Goal: Obtain resource: Download file/media

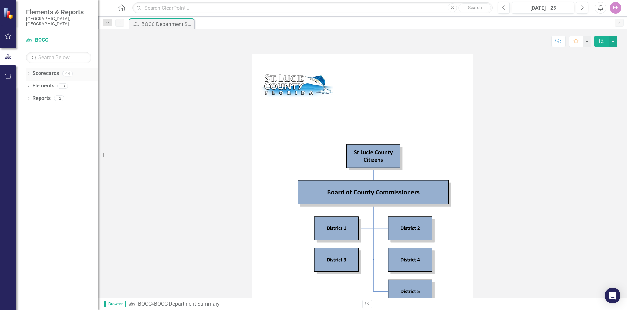
click at [28, 72] on icon "Dropdown" at bounding box center [28, 74] width 5 height 4
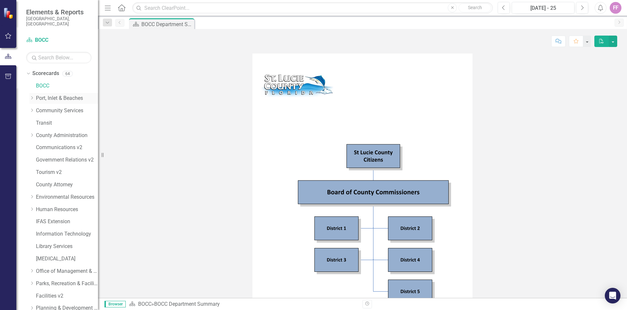
click at [47, 96] on link "Port, Inlet & Beaches" at bounding box center [67, 99] width 62 height 8
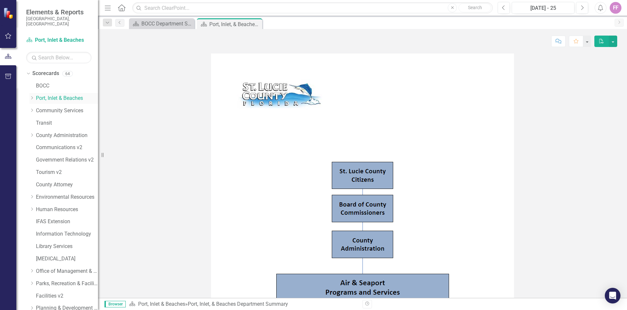
click at [34, 96] on icon "Dropdown" at bounding box center [31, 98] width 5 height 4
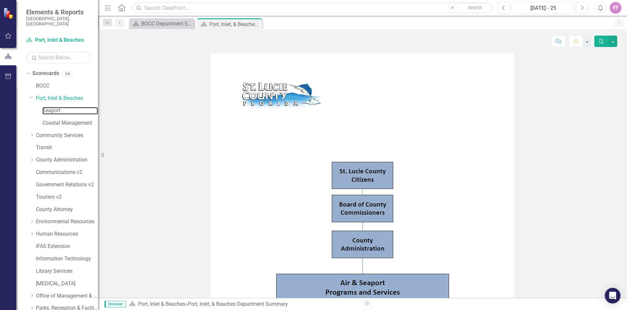
drag, startPoint x: 57, startPoint y: 106, endPoint x: 88, endPoint y: 112, distance: 30.9
click at [57, 107] on link "Seaport" at bounding box center [69, 111] width 55 height 8
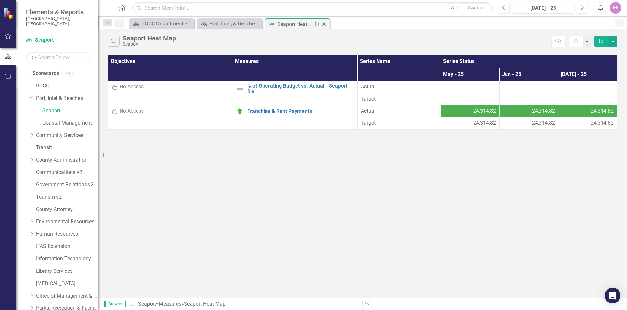
click at [323, 24] on icon at bounding box center [324, 25] width 4 height 4
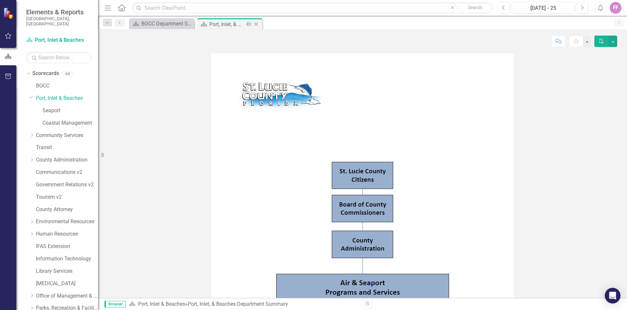
click at [229, 23] on div "Port, Inlet, & Beaches Department Summary" at bounding box center [226, 24] width 35 height 8
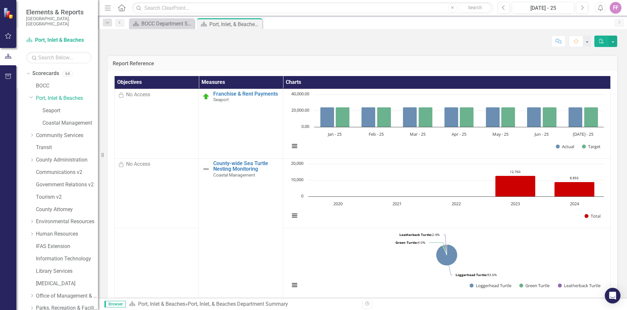
scroll to position [1023, 0]
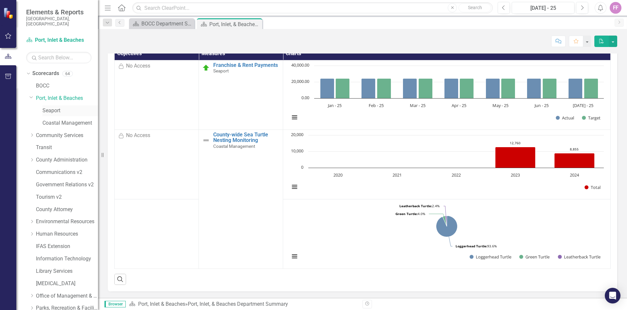
click at [54, 107] on link "Seaport" at bounding box center [69, 111] width 55 height 8
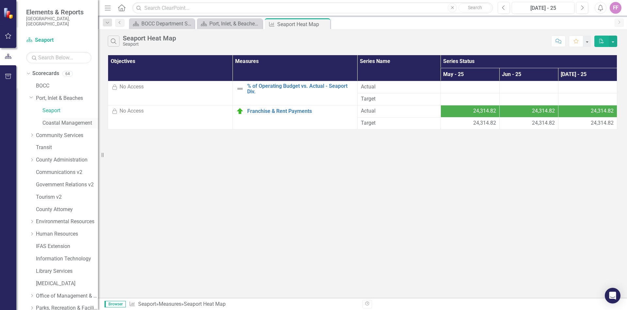
click at [54, 119] on link "Coastal Management" at bounding box center [69, 123] width 55 height 8
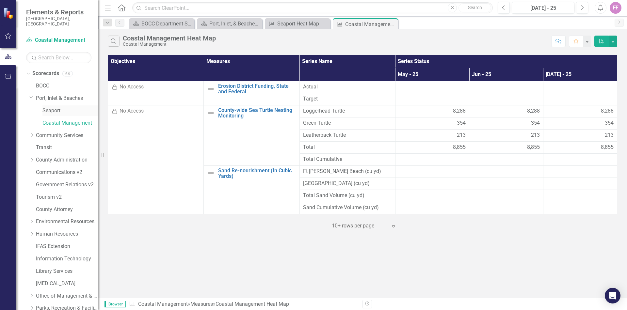
click at [60, 108] on link "Seaport" at bounding box center [69, 111] width 55 height 8
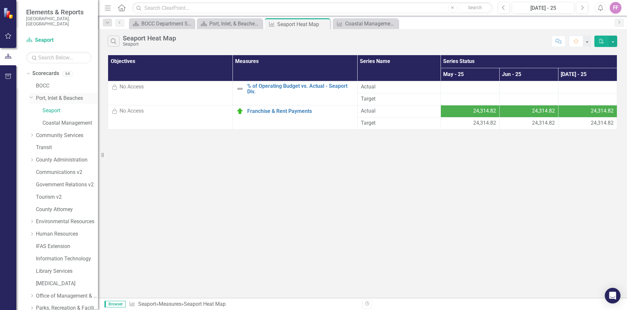
click at [64, 95] on link "Port, Inlet & Beaches" at bounding box center [67, 99] width 62 height 8
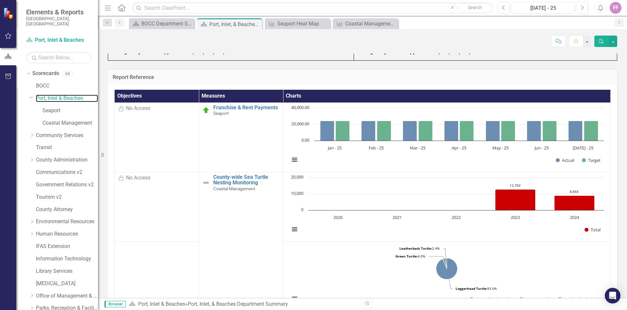
scroll to position [1023, 0]
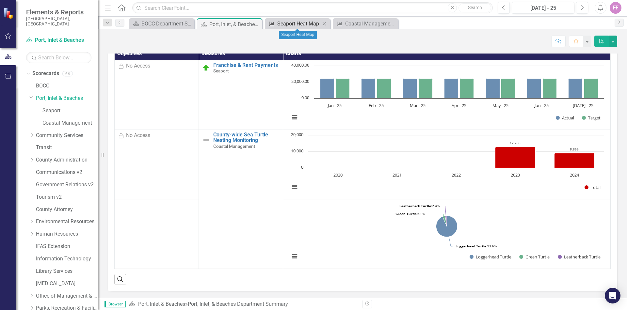
click at [295, 25] on div "Seaport Heat Map" at bounding box center [298, 24] width 43 height 8
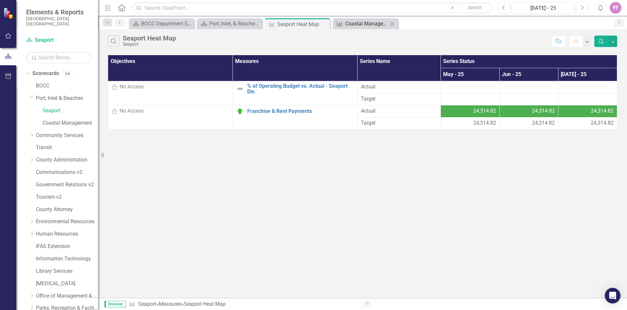
click at [359, 21] on div "Coastal Management Heat Map" at bounding box center [366, 24] width 43 height 8
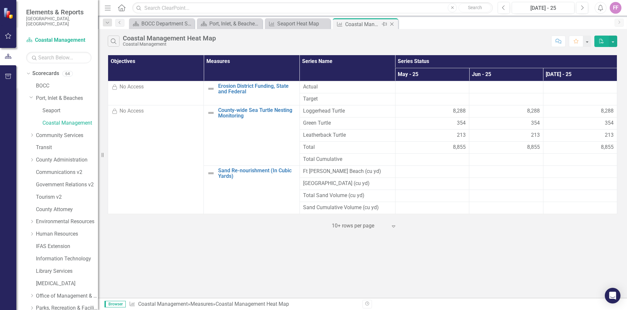
click at [392, 24] on icon "Close" at bounding box center [391, 24] width 7 height 5
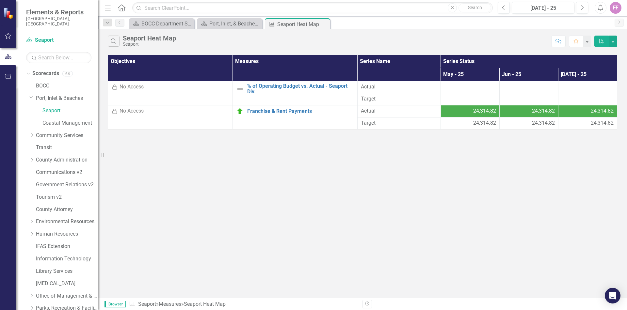
click at [0, 0] on icon "Close" at bounding box center [0, 0] width 0 height 0
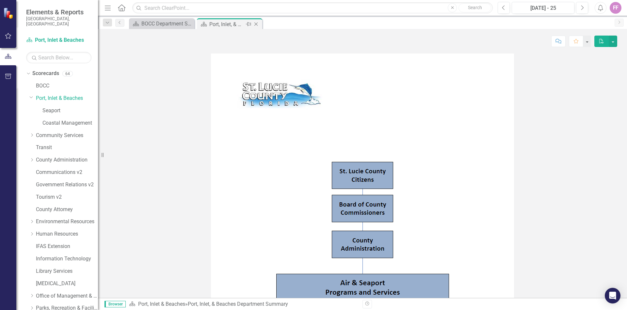
click at [258, 25] on icon "Close" at bounding box center [256, 24] width 7 height 5
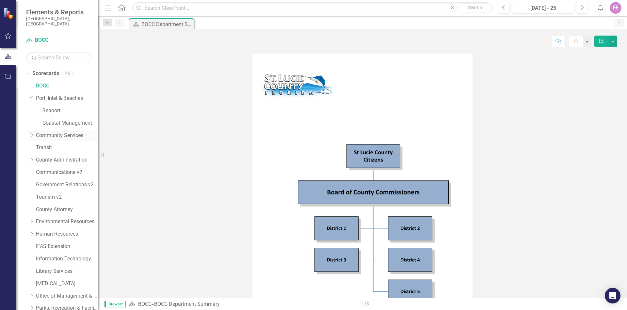
click at [32, 133] on div "Dropdown" at bounding box center [31, 136] width 5 height 6
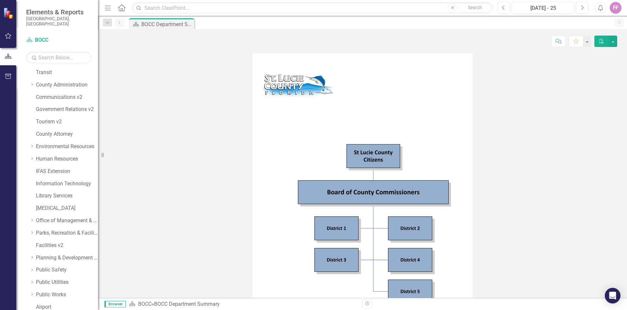
scroll to position [173, 0]
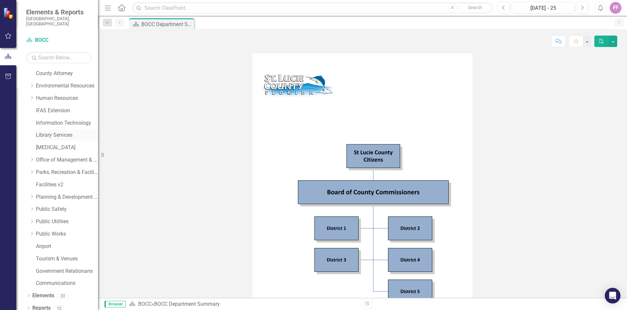
click at [48, 132] on link "Library Services" at bounding box center [67, 136] width 62 height 8
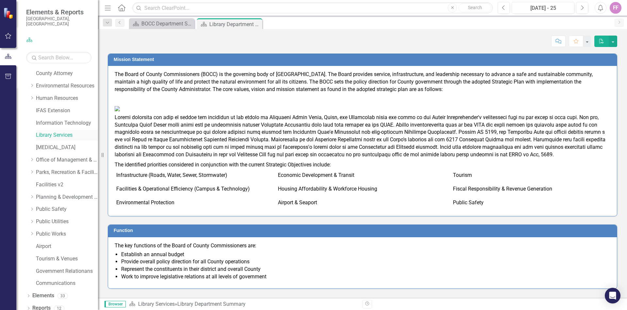
click at [52, 132] on link "Library Services" at bounding box center [67, 136] width 62 height 8
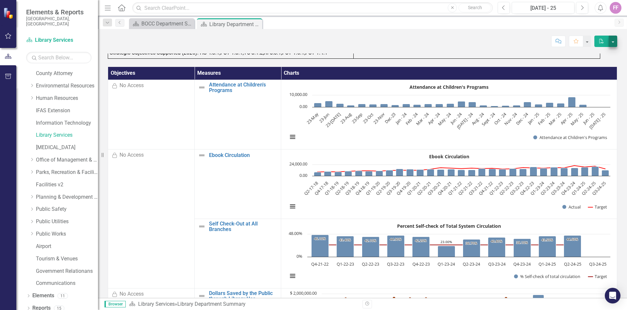
drag, startPoint x: 604, startPoint y: 52, endPoint x: 615, endPoint y: 45, distance: 12.6
click at [605, 52] on div "Score: N/A [DATE] - 25 Completed Comment Favorite PDF Mission Statement To adva…" at bounding box center [362, 163] width 529 height 269
click at [615, 41] on button "button" at bounding box center [612, 41] width 8 height 11
click at [606, 55] on link "PDF Export to PDF" at bounding box center [591, 53] width 52 height 12
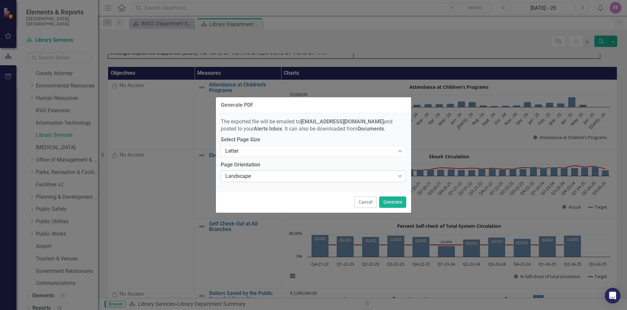
click at [397, 175] on icon "Expand" at bounding box center [400, 176] width 7 height 5
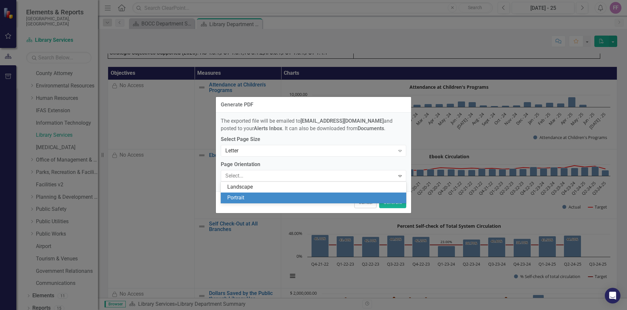
click at [325, 199] on div "Portrait" at bounding box center [314, 198] width 175 height 8
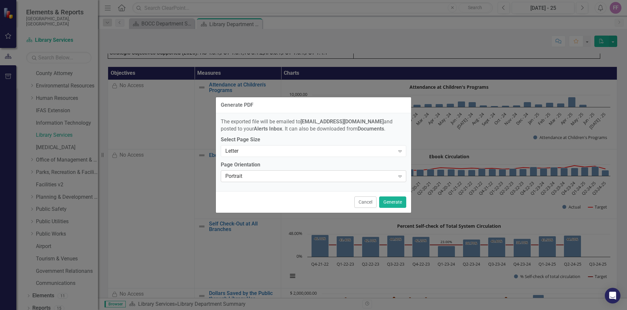
click at [395, 176] on div "Expand" at bounding box center [400, 176] width 12 height 10
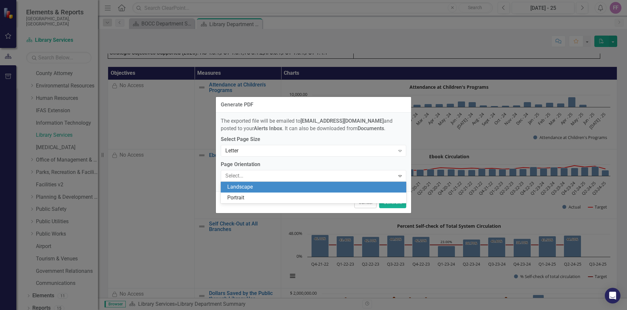
drag, startPoint x: 377, startPoint y: 187, endPoint x: 388, endPoint y: 196, distance: 14.6
click at [377, 187] on div "Landscape" at bounding box center [314, 187] width 175 height 8
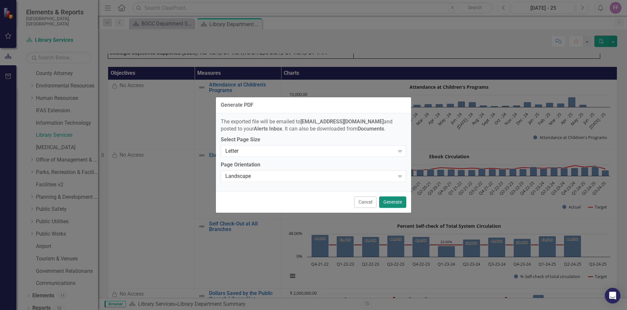
click at [400, 205] on button "Generate" at bounding box center [392, 201] width 27 height 11
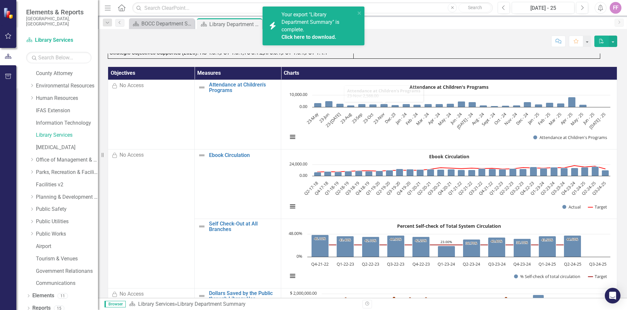
click at [316, 39] on link "Click here to download." at bounding box center [308, 37] width 55 height 6
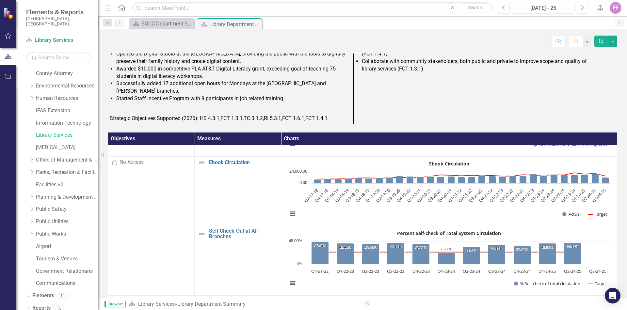
scroll to position [177, 0]
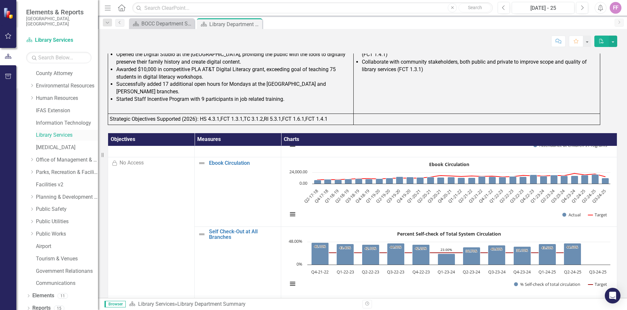
click at [52, 132] on link "Library Services" at bounding box center [67, 136] width 62 height 8
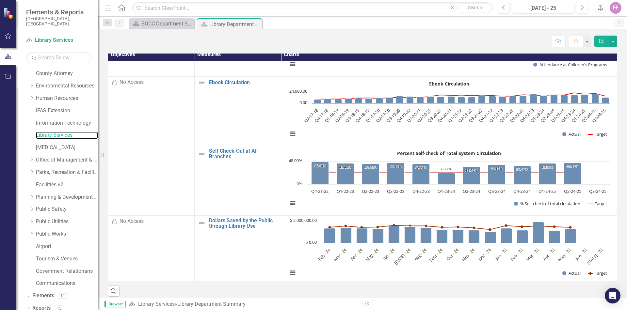
scroll to position [54, 0]
click at [63, 169] on link "Parks, Recreation & Facilities Department" at bounding box center [67, 173] width 62 height 8
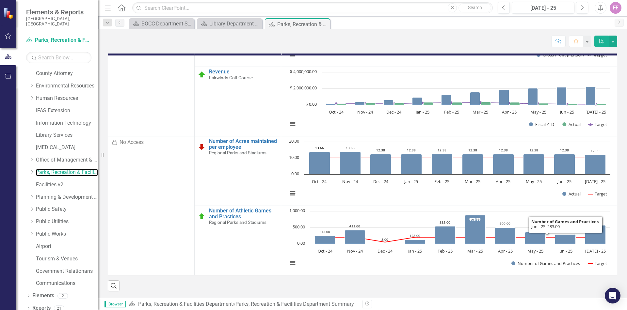
scroll to position [58, 0]
click at [45, 243] on link "Airport" at bounding box center [67, 247] width 62 height 8
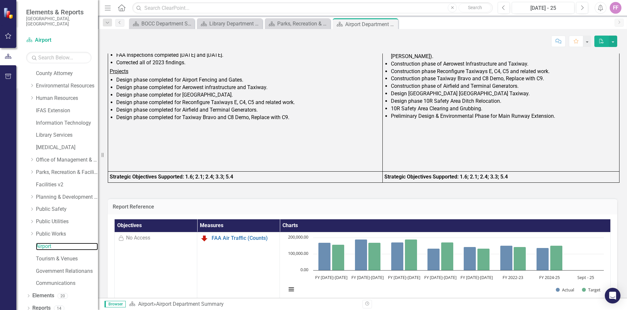
scroll to position [645, 0]
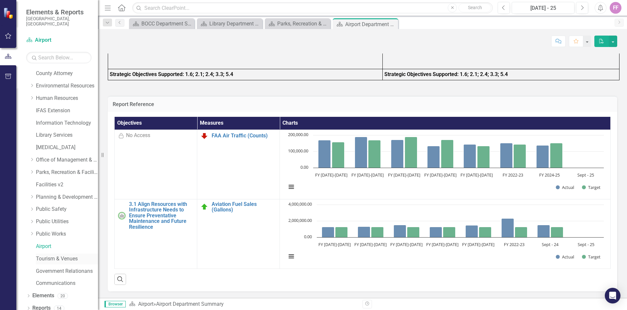
click at [51, 255] on link "Tourism & Venues" at bounding box center [67, 259] width 62 height 8
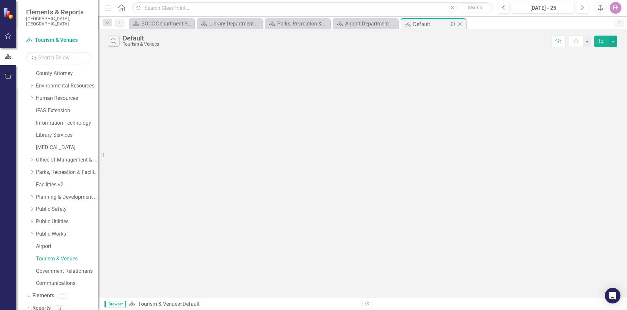
click at [461, 25] on icon "Close" at bounding box center [459, 24] width 7 height 5
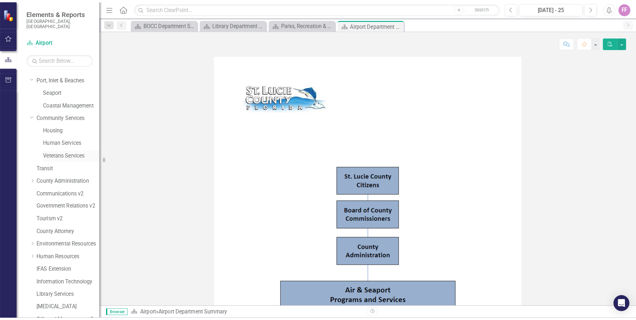
scroll to position [23, 0]
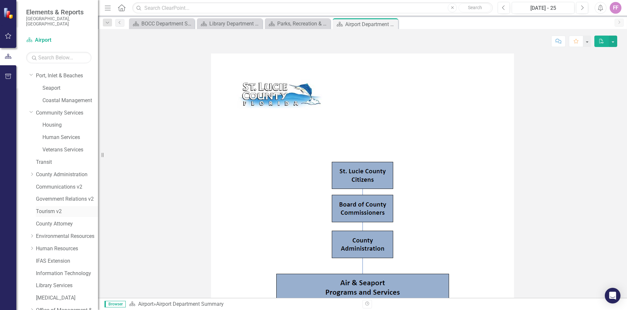
click at [49, 208] on link "Tourism v2" at bounding box center [67, 212] width 62 height 8
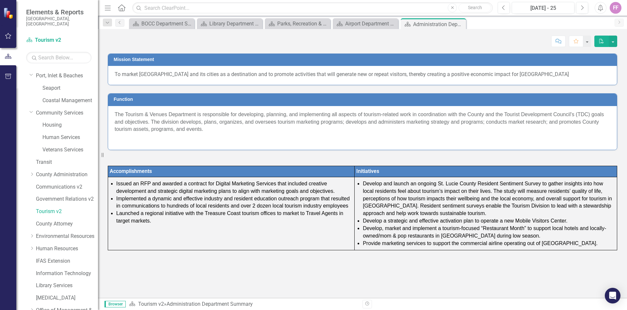
click at [226, 158] on div "Accomplishments Initiatives Issued an RFP and awarded a contract for Digital Ma…" at bounding box center [362, 200] width 519 height 100
click at [226, 160] on p at bounding box center [362, 162] width 509 height 8
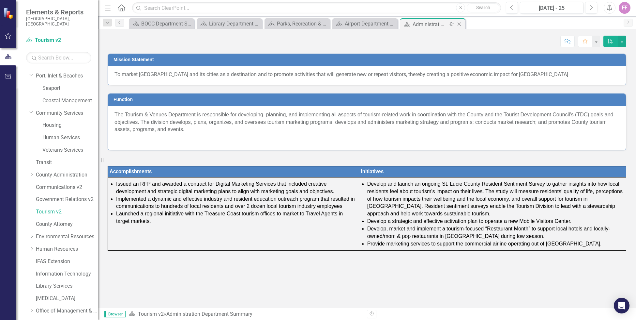
click at [461, 24] on icon "Close" at bounding box center [459, 24] width 7 height 5
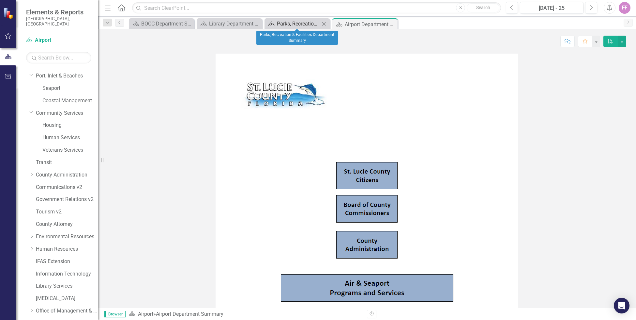
click at [303, 23] on div "Parks, Recreation & Facilities Department Summary" at bounding box center [298, 24] width 43 height 8
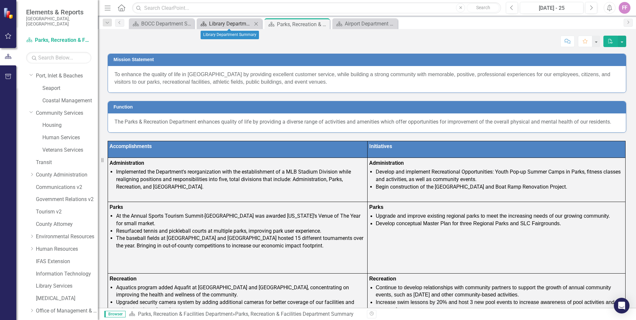
click at [221, 25] on div "Library Department Summary" at bounding box center [230, 24] width 43 height 8
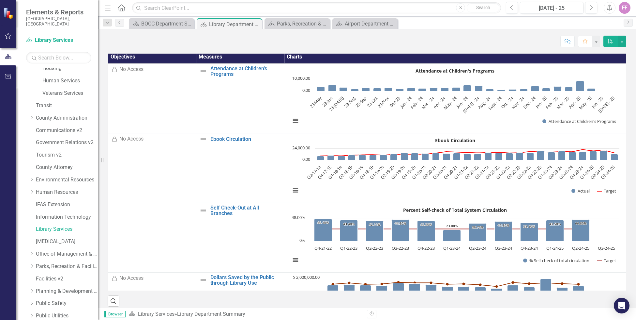
scroll to position [81, 0]
click at [58, 174] on link "Environmental Resources" at bounding box center [67, 178] width 62 height 8
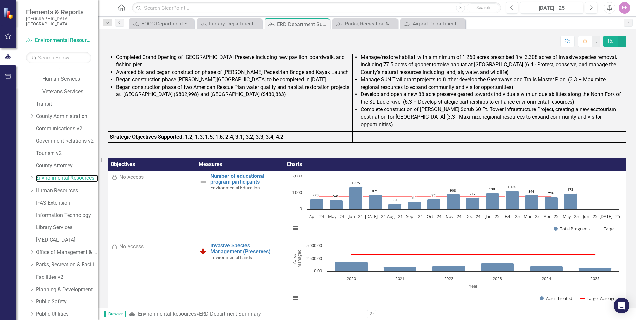
scroll to position [777, 0]
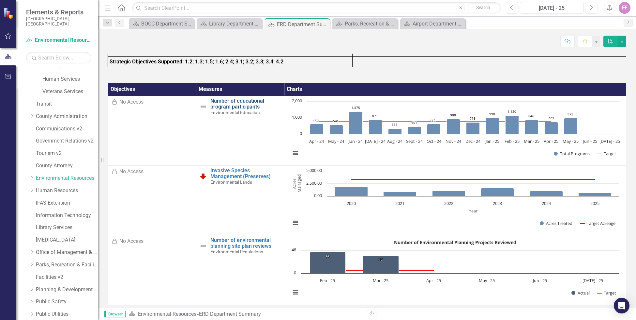
click at [225, 98] on link "Number of educational program participants" at bounding box center [246, 103] width 70 height 11
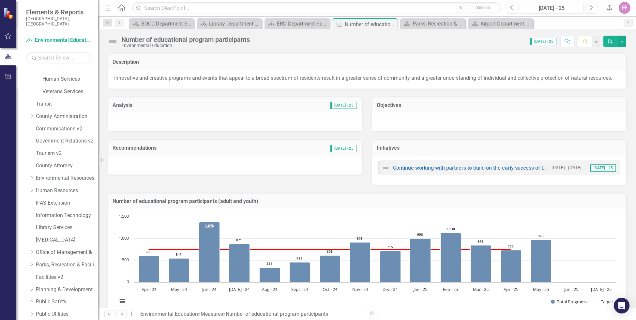
drag, startPoint x: 132, startPoint y: 81, endPoint x: 128, endPoint y: 80, distance: 3.7
click at [131, 81] on span "Innovative and creative programs and events that appeal to a broad spectrum of …" at bounding box center [363, 78] width 498 height 6
drag, startPoint x: 113, startPoint y: 78, endPoint x: 213, endPoint y: 79, distance: 99.9
click at [224, 78] on div "Innovative and creative programs and events that appeal to a broad spectrum of …" at bounding box center [367, 79] width 519 height 19
click at [141, 78] on span "Innovative and creative programs and events that appeal to a broad spectrum of …" at bounding box center [363, 78] width 498 height 6
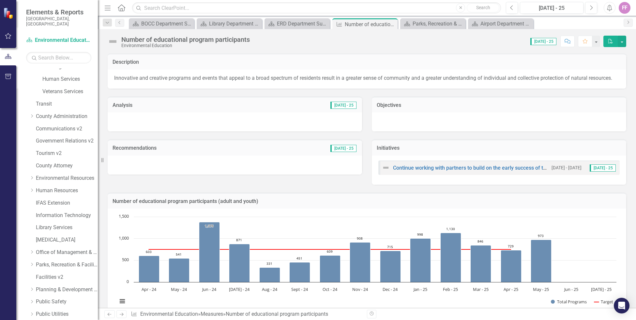
click at [141, 78] on span "Innovative and creative programs and events that appeal to a broad spectrum of …" at bounding box center [363, 78] width 498 height 6
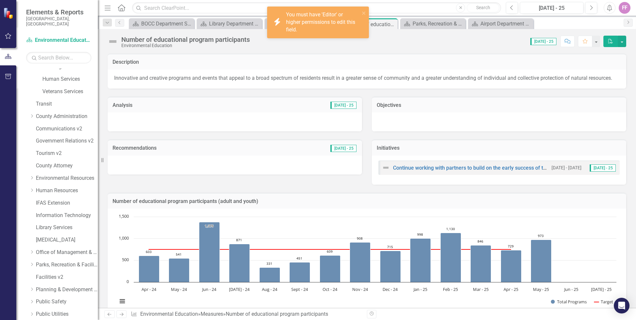
click at [141, 78] on span "Innovative and creative programs and events that appeal to a broad spectrum of …" at bounding box center [363, 78] width 498 height 6
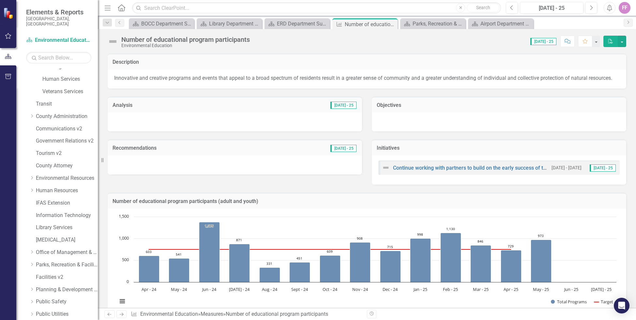
drag, startPoint x: 112, startPoint y: 79, endPoint x: 609, endPoint y: 74, distance: 496.7
click at [608, 74] on div "Innovative and creative programs and events that appeal to a broad spectrum of …" at bounding box center [367, 79] width 519 height 19
drag, startPoint x: 602, startPoint y: 81, endPoint x: 149, endPoint y: 91, distance: 453.8
click at [149, 91] on div "Description Innovative and creative programs and events that appeal to a broad …" at bounding box center [367, 297] width 519 height 504
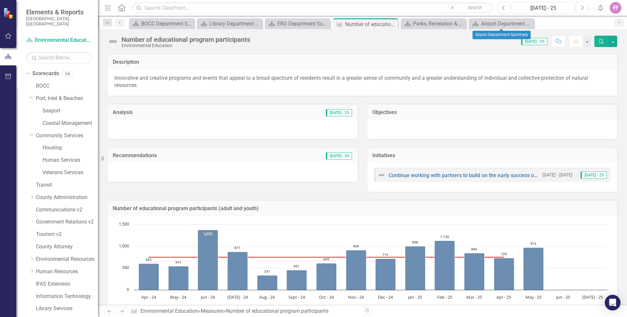
drag, startPoint x: 529, startPoint y: 25, endPoint x: 526, endPoint y: 24, distance: 3.6
click at [0, 0] on icon "Close" at bounding box center [0, 0] width 0 height 0
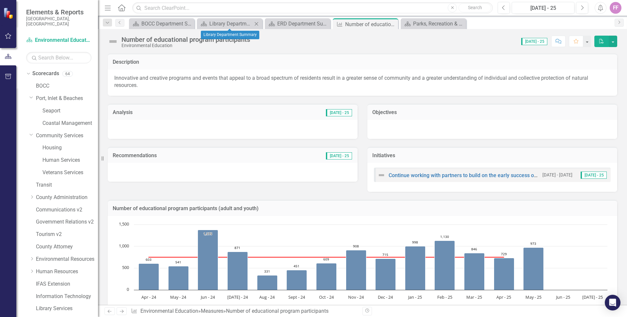
click at [257, 23] on icon "Close" at bounding box center [256, 23] width 7 height 5
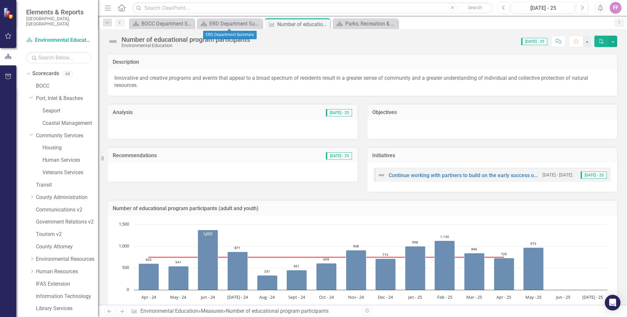
click at [0, 0] on icon "Close" at bounding box center [0, 0] width 0 height 0
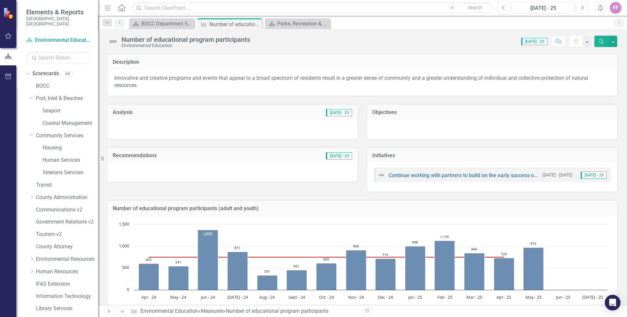
click at [0, 0] on icon "Close" at bounding box center [0, 0] width 0 height 0
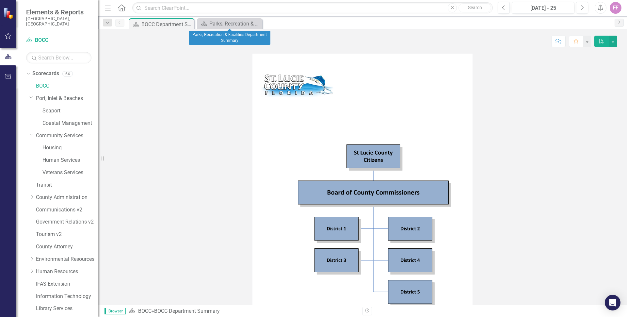
click at [0, 0] on icon "Close" at bounding box center [0, 0] width 0 height 0
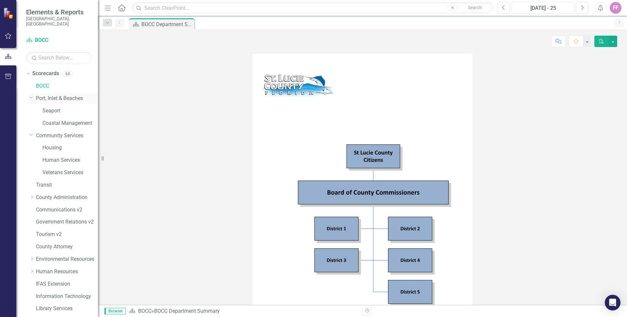
click at [56, 95] on link "Port, Inlet & Beaches" at bounding box center [67, 99] width 62 height 8
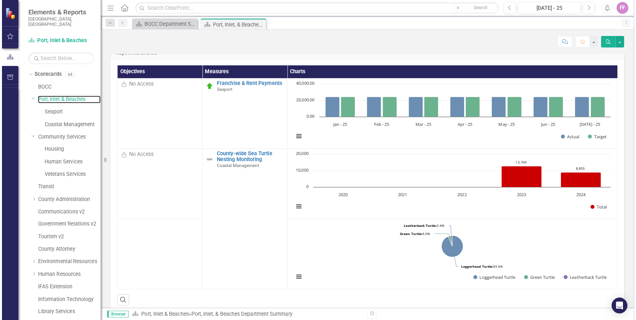
scroll to position [1016, 0]
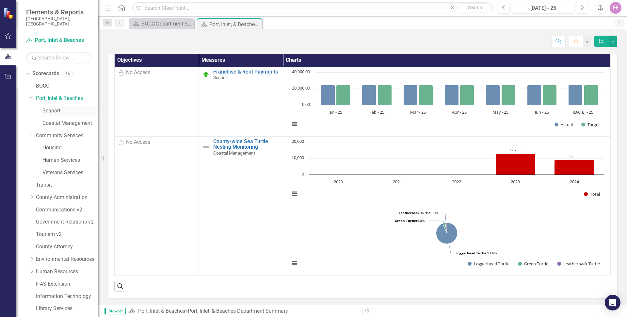
click at [58, 107] on link "Seaport" at bounding box center [69, 111] width 55 height 8
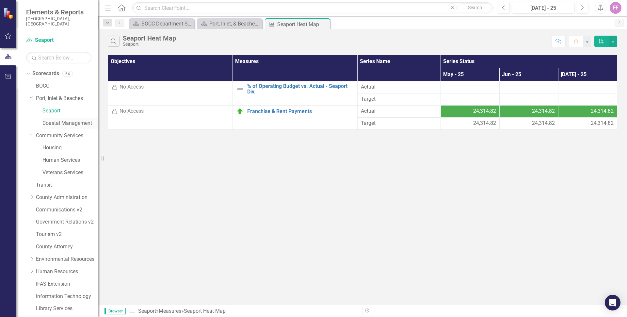
click at [58, 119] on link "Coastal Management" at bounding box center [69, 123] width 55 height 8
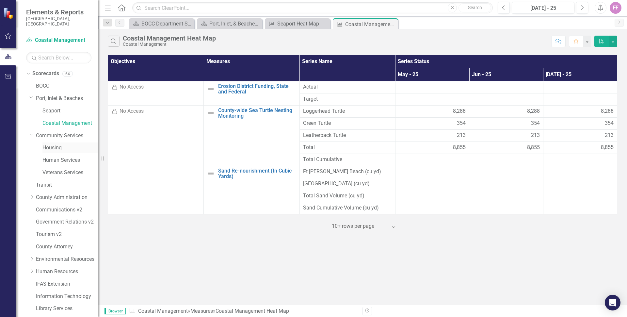
click at [58, 144] on link "Housing" at bounding box center [69, 148] width 55 height 8
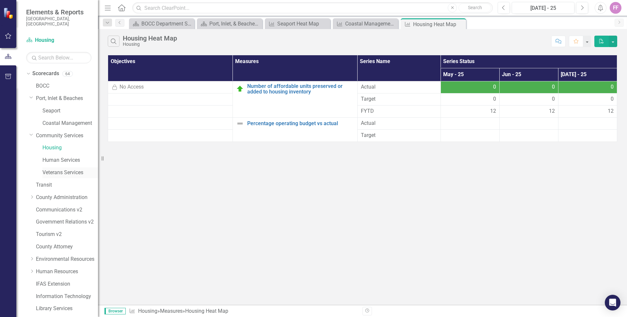
click at [60, 169] on link "Veterans Services" at bounding box center [69, 173] width 55 height 8
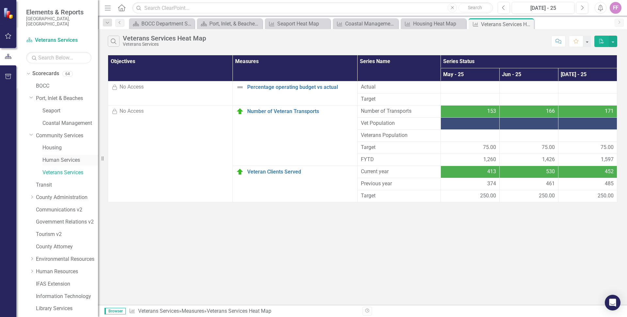
click at [63, 156] on link "Human Services" at bounding box center [69, 160] width 55 height 8
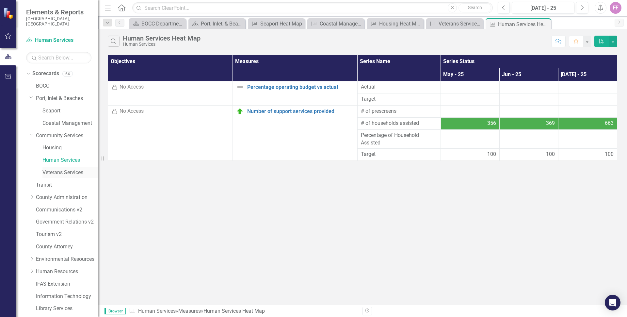
click at [63, 169] on link "Veterans Services" at bounding box center [69, 173] width 55 height 8
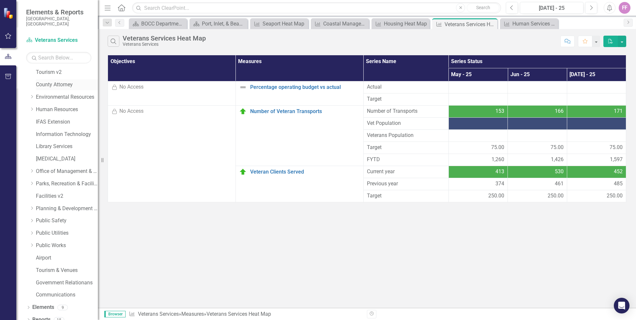
scroll to position [164, 0]
click at [53, 215] on link "Public Safety" at bounding box center [67, 219] width 62 height 8
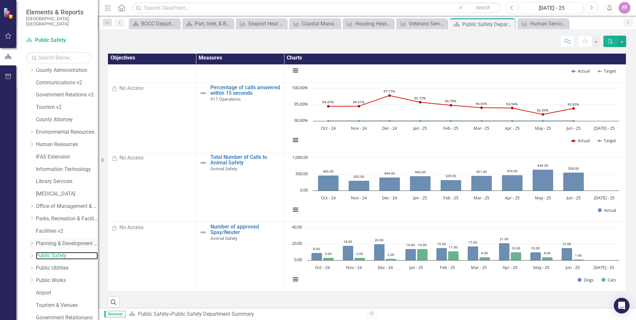
scroll to position [115, 0]
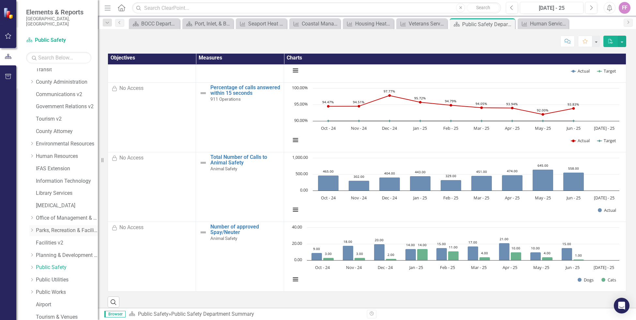
click at [55, 228] on link "Parks, Recreation & Facilities Department" at bounding box center [67, 230] width 62 height 8
